Goal: Navigation & Orientation: Find specific page/section

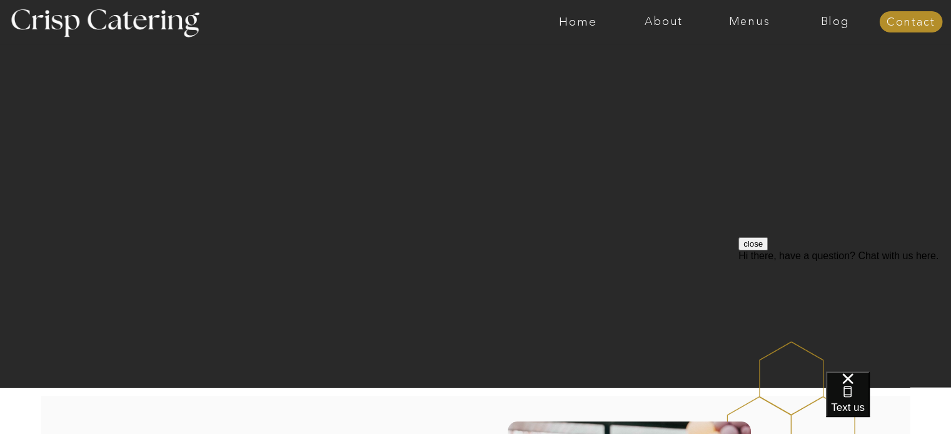
click at [424, 24] on div at bounding box center [525, 22] width 1982 height 44
click at [429, 26] on div at bounding box center [525, 22] width 1982 height 44
click at [444, 24] on div at bounding box center [525, 22] width 1982 height 44
click at [744, 20] on nav "Menus" at bounding box center [749, 22] width 86 height 13
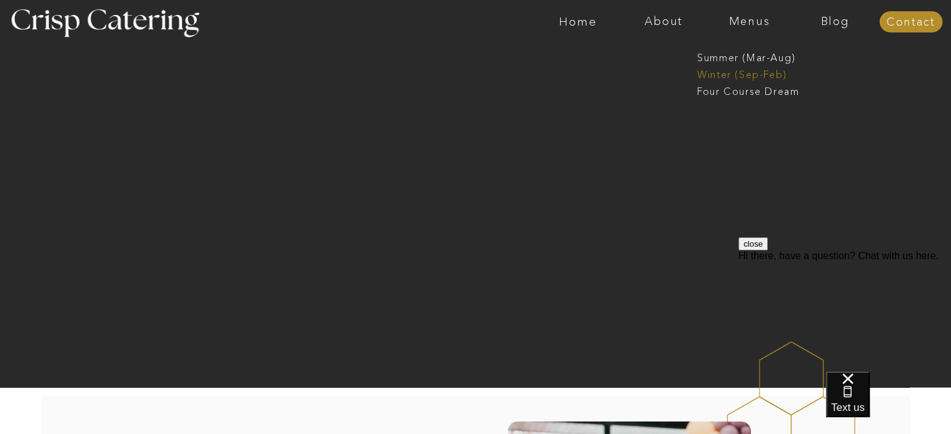
click at [748, 75] on nav "Winter (Sep-Feb)" at bounding box center [748, 74] width 103 height 12
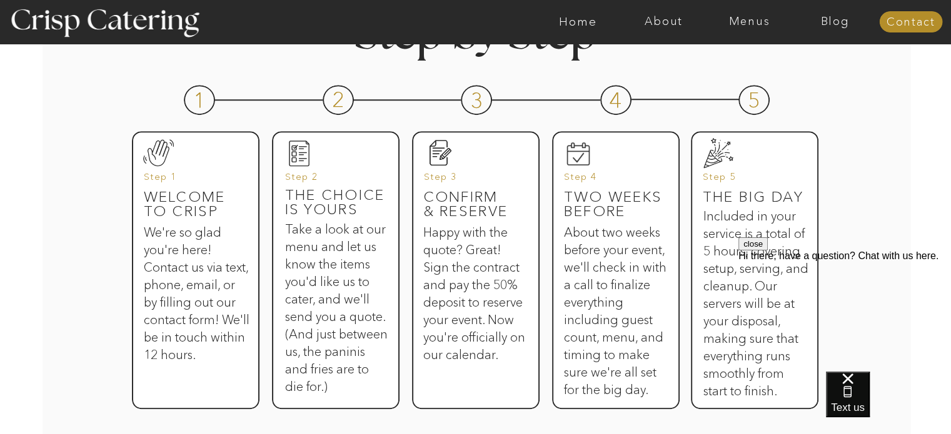
scroll to position [611, 0]
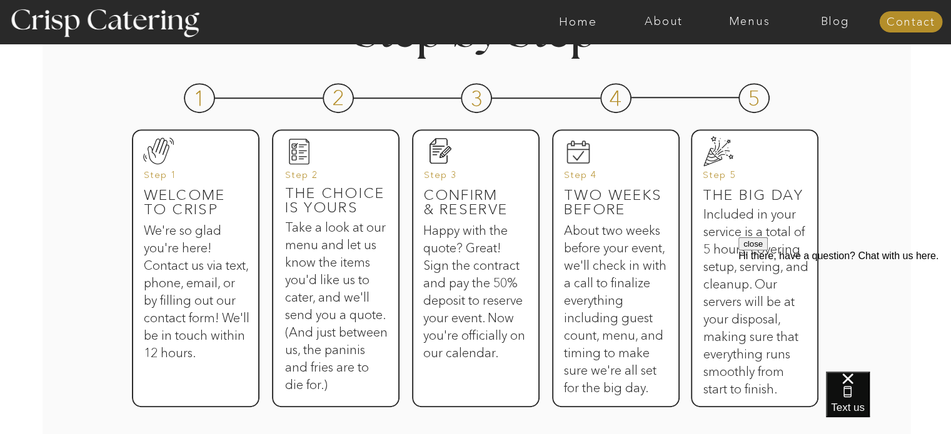
click at [373, 256] on h3 "Take a look at our menu and let us know the items you'd like us to cater, and w…" at bounding box center [336, 291] width 103 height 144
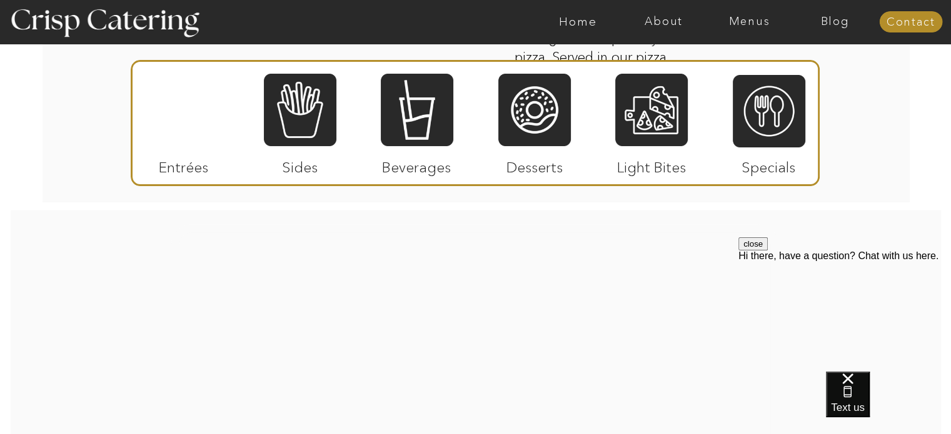
scroll to position [2274, 0]
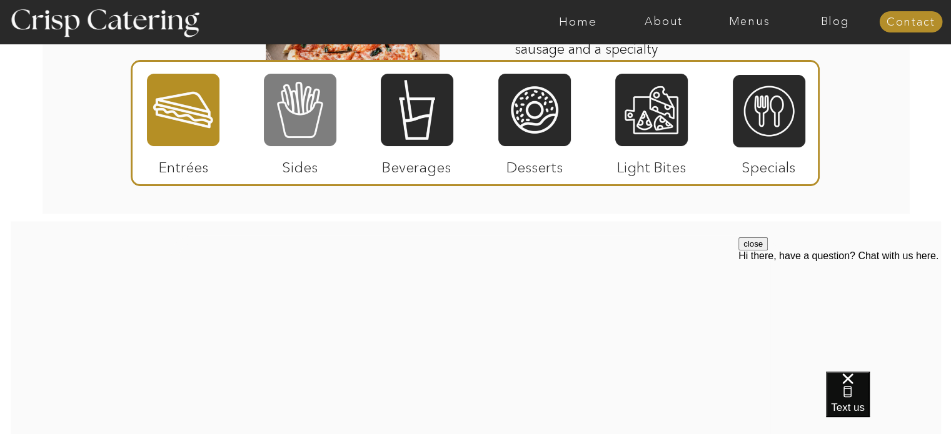
click at [298, 106] on div at bounding box center [300, 110] width 73 height 75
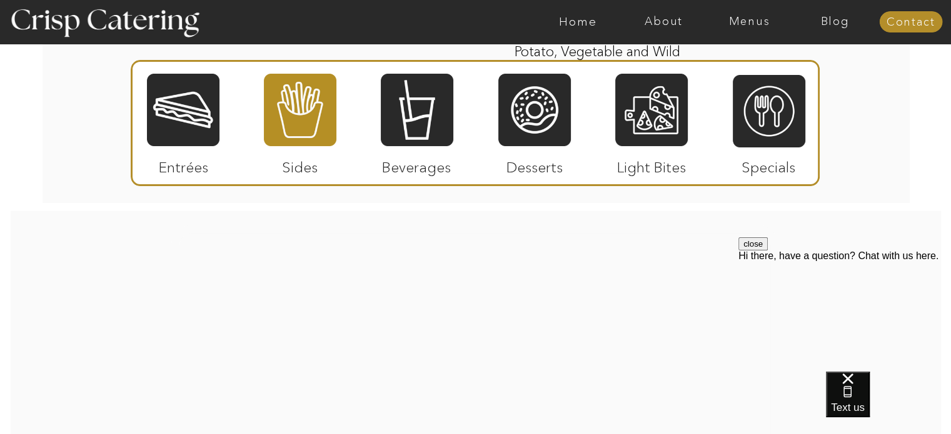
scroll to position [2471, 0]
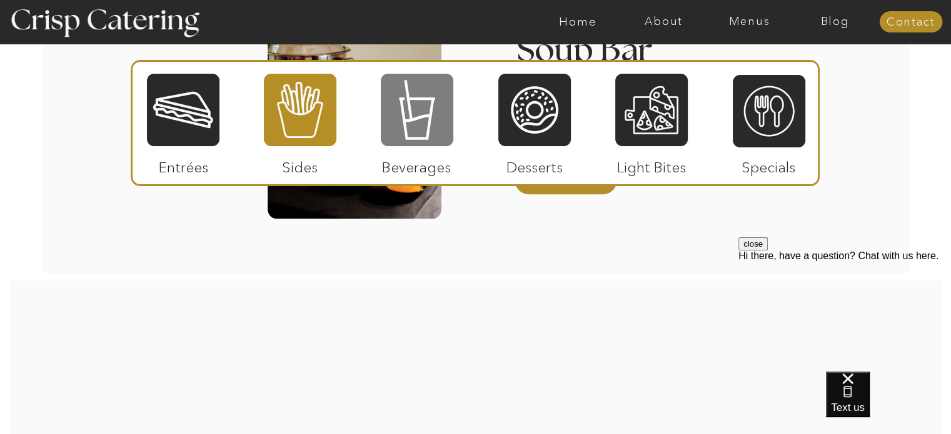
click at [404, 82] on div at bounding box center [417, 110] width 73 height 75
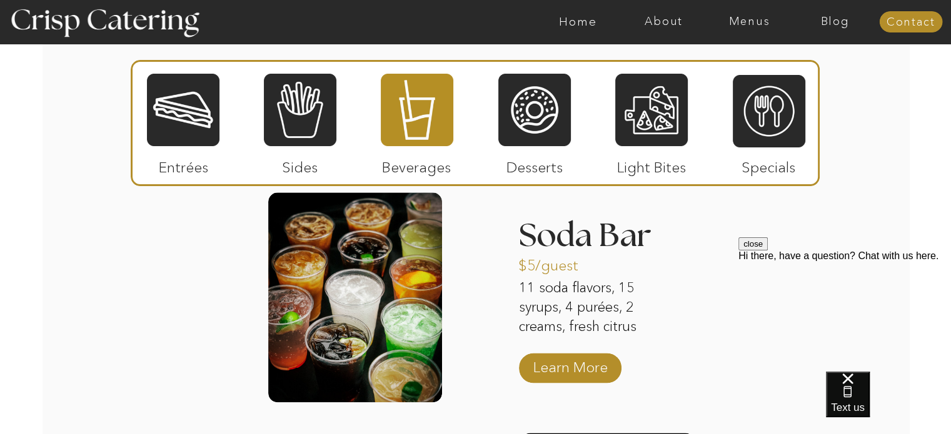
scroll to position [1558, 0]
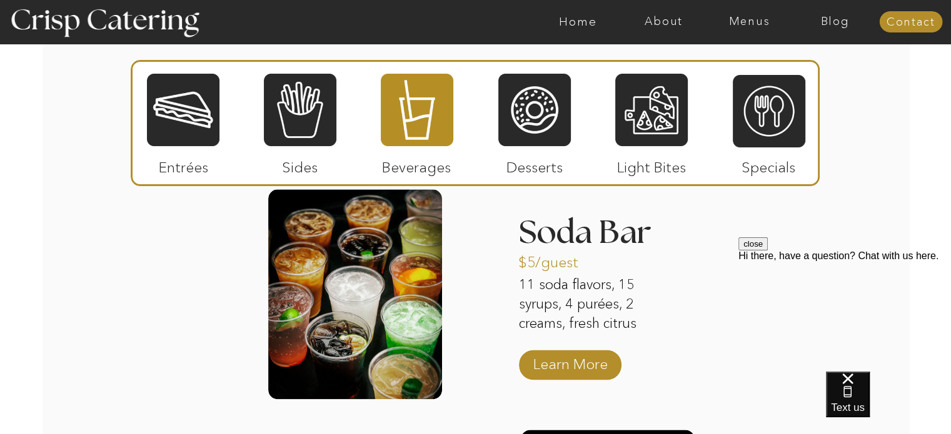
click at [463, 262] on div "About Home Menus Contact Blog About Crisp Crisp Cares Reviews faq About Home Me…" at bounding box center [475, 158] width 951 height 3433
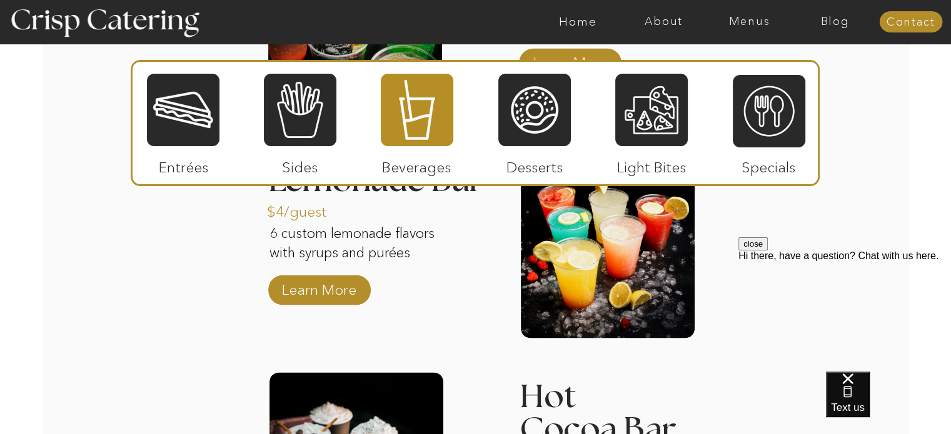
scroll to position [1804, 0]
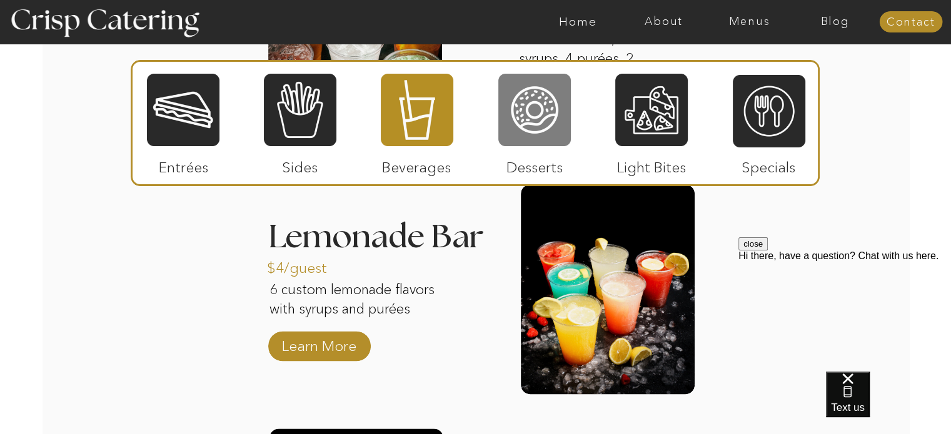
click at [528, 118] on div at bounding box center [534, 110] width 73 height 75
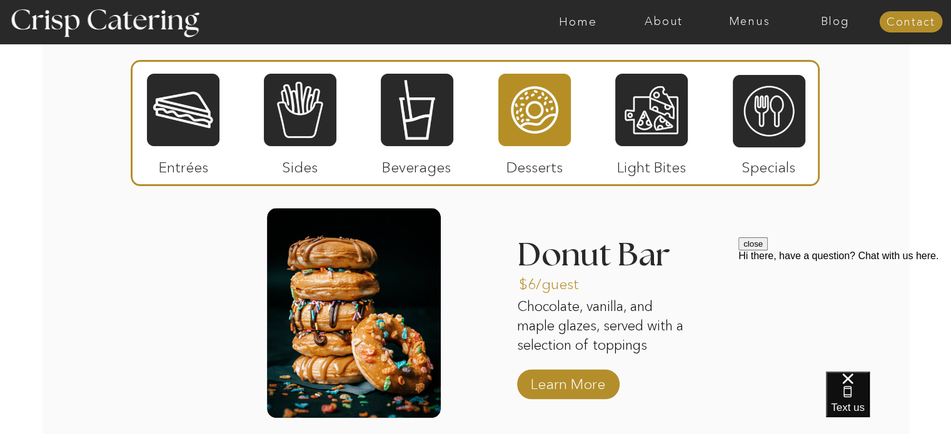
scroll to position [1540, 0]
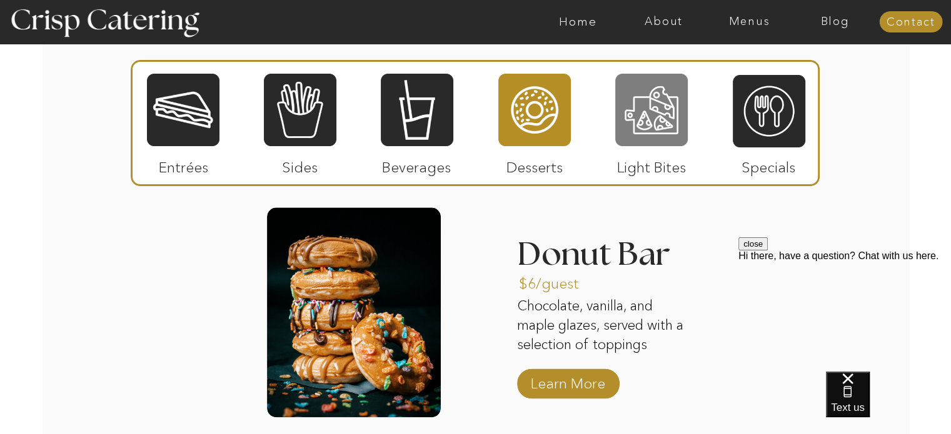
click at [663, 122] on div at bounding box center [651, 110] width 73 height 75
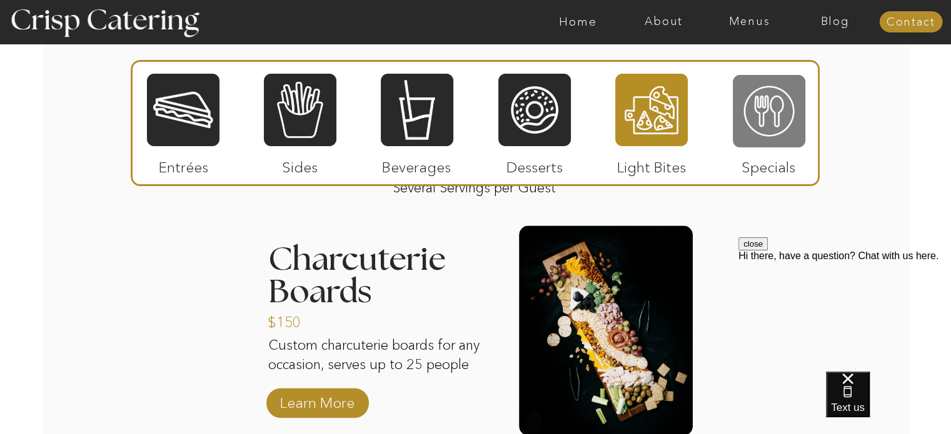
click at [761, 119] on div at bounding box center [769, 111] width 73 height 75
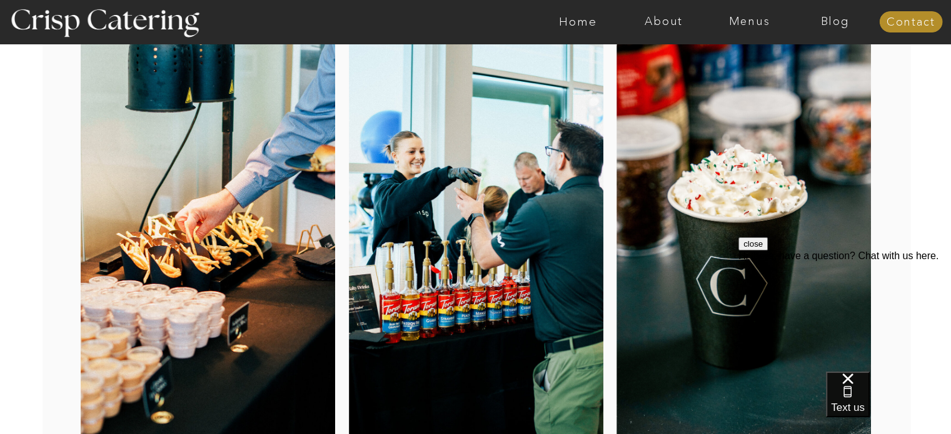
scroll to position [0, 0]
